Goal: Check status: Check status

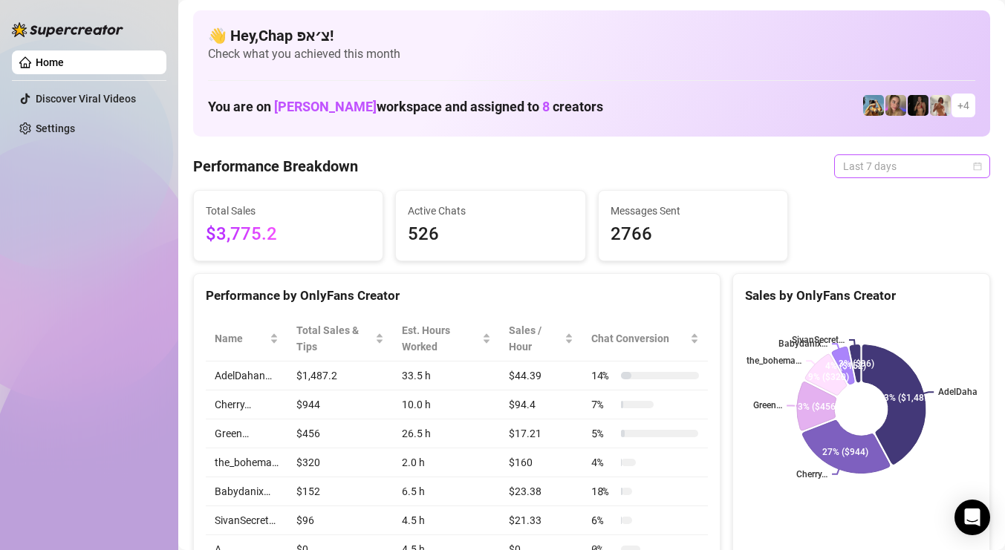
click at [950, 163] on span "Last 7 days" at bounding box center [912, 166] width 138 height 22
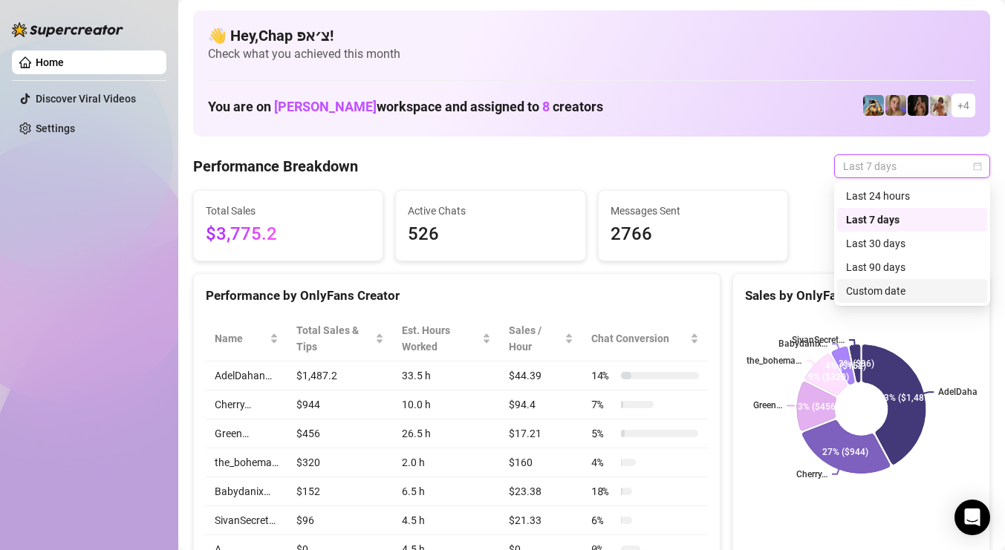
click at [915, 292] on div "Custom date" at bounding box center [912, 291] width 132 height 16
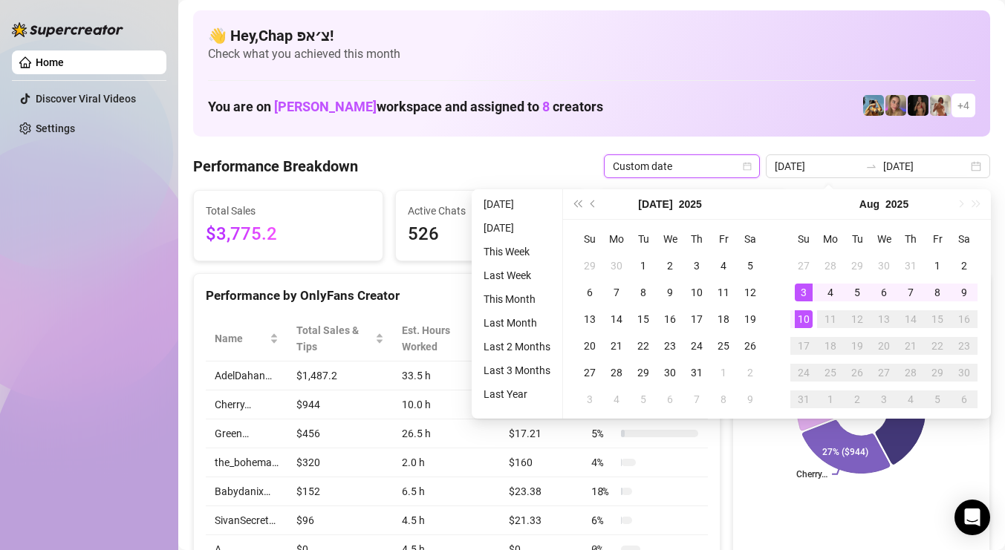
type input "2025-08-10"
click at [805, 319] on div "10" at bounding box center [804, 319] width 18 height 18
type input "2025-08-10"
